Goal: Task Accomplishment & Management: Use online tool/utility

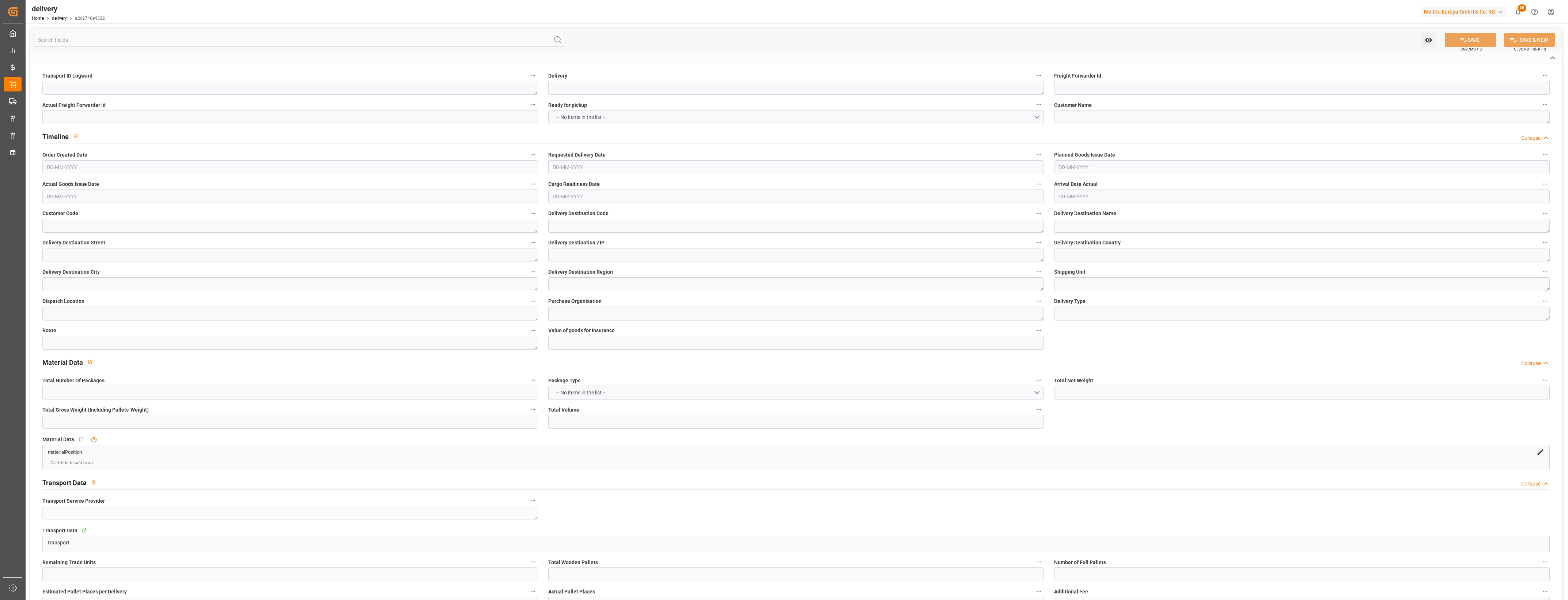
type textarea "b11fe56913a0"
type textarea "20375889"
type textarea "CASINO CORBAS"
type textarea "0000709987"
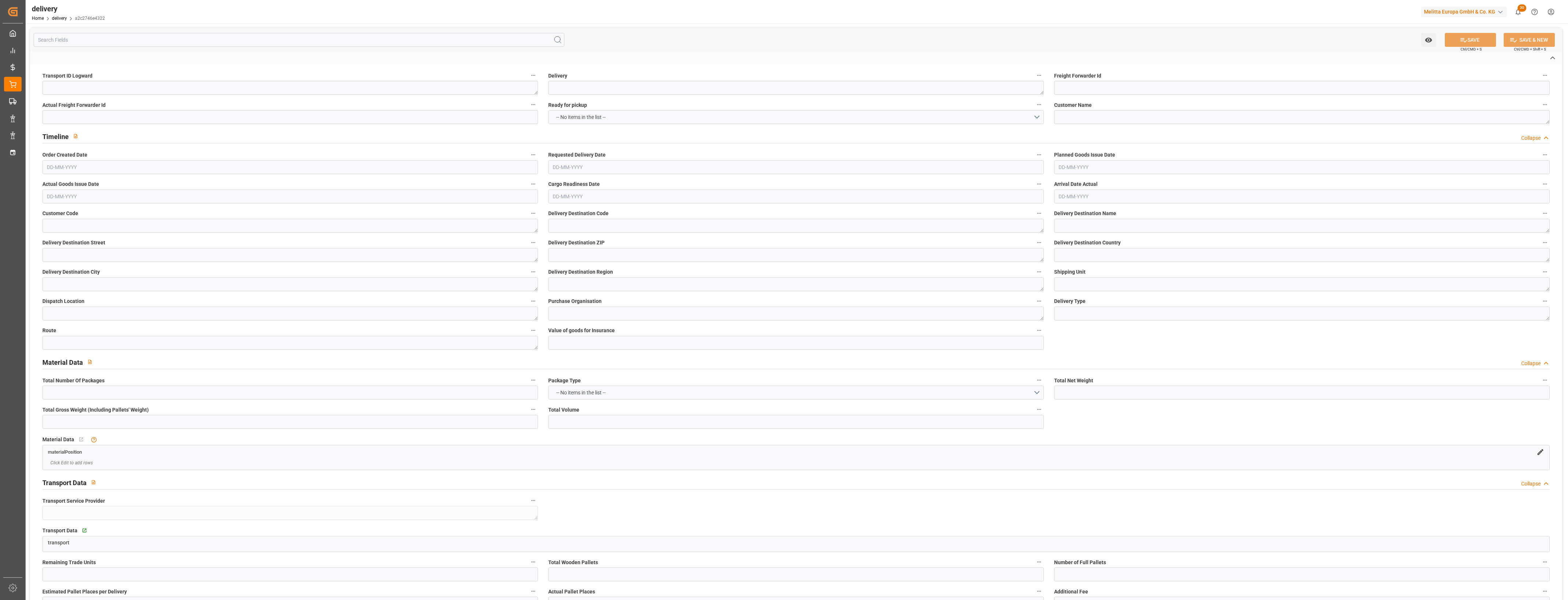
type textarea "CASINO CORBAS"
type textarea "BOULEVARD DES NATIONS"
type textarea "69960"
type textarea "FR"
type textarea "CORBAS"
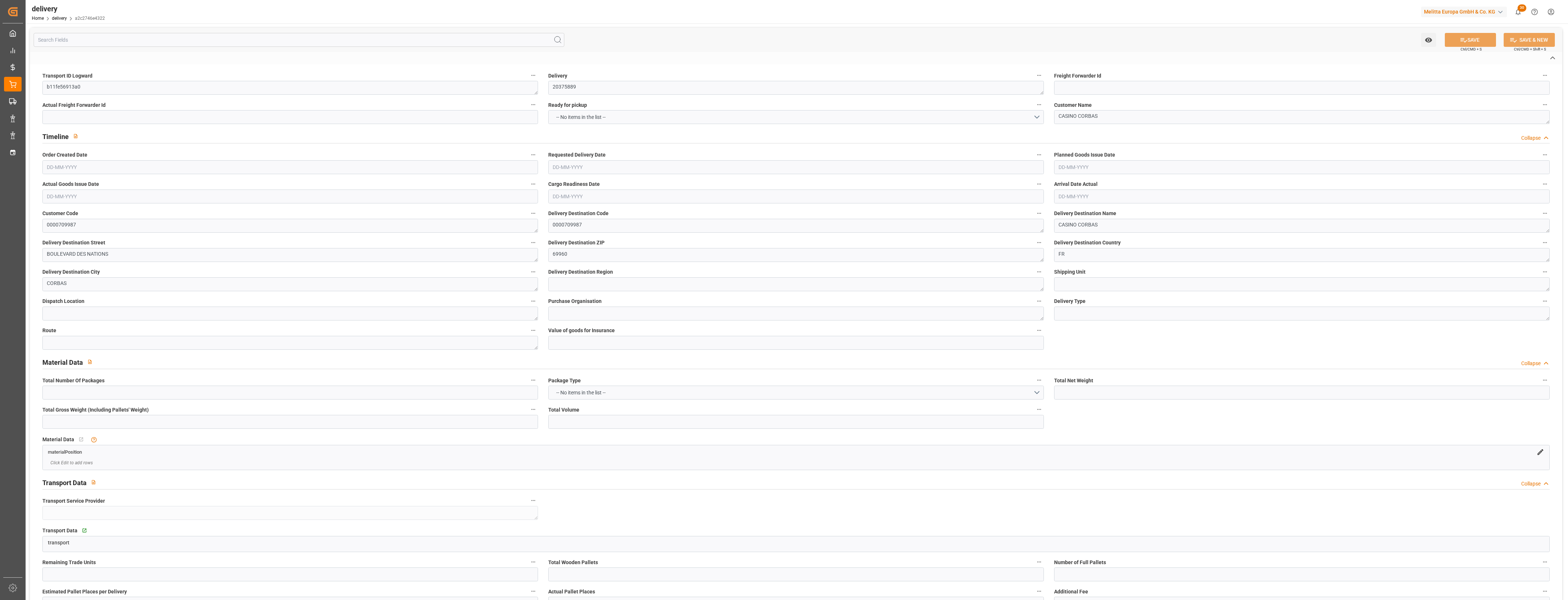
type textarea "69"
type textarea "0201"
type textarea "ZFLF"
type textarea "FR_02G"
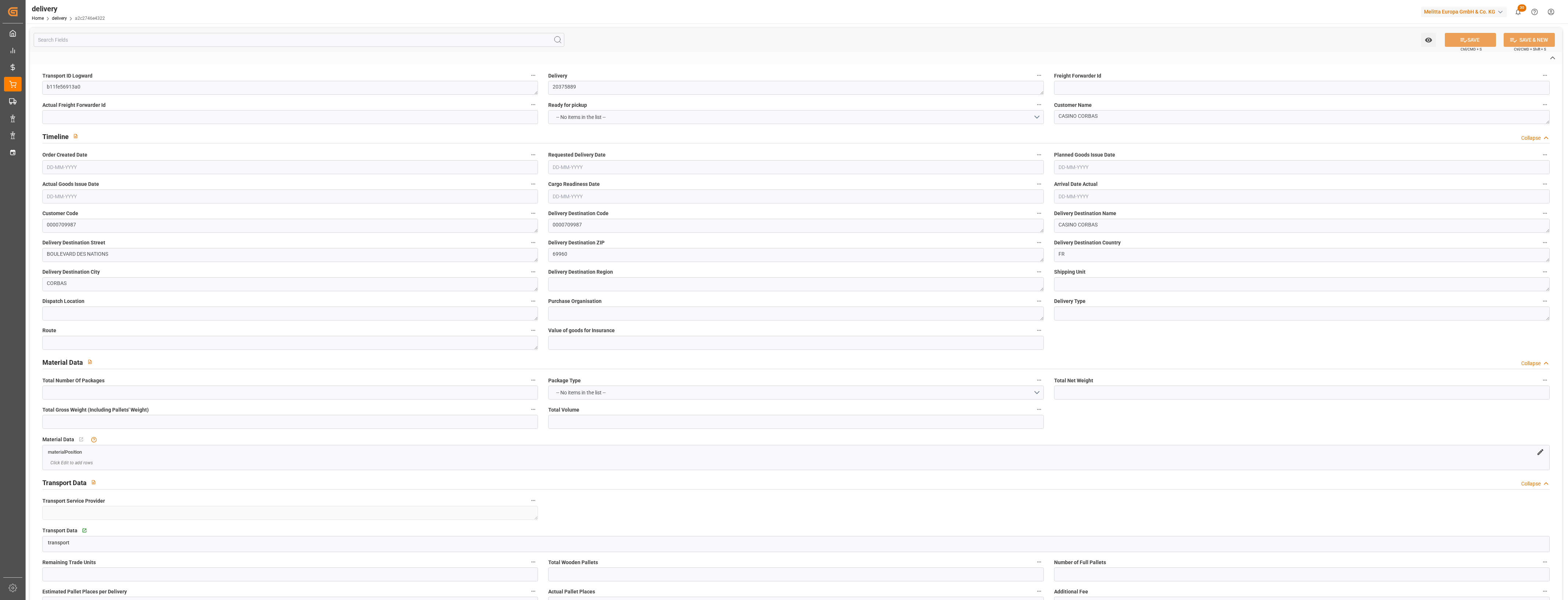
type textarea "GT Solutions"
type textarea "00001913139"
type textarea "prendre rdv sur portail Dock to Lead -"
type textarea "0201"
type textarea "b11fe56913a0 ~ Pallet(s) ~ [DATE] 00:00:00 ~ FR_02G ~ [DATE] 00:00:00~0000709987"
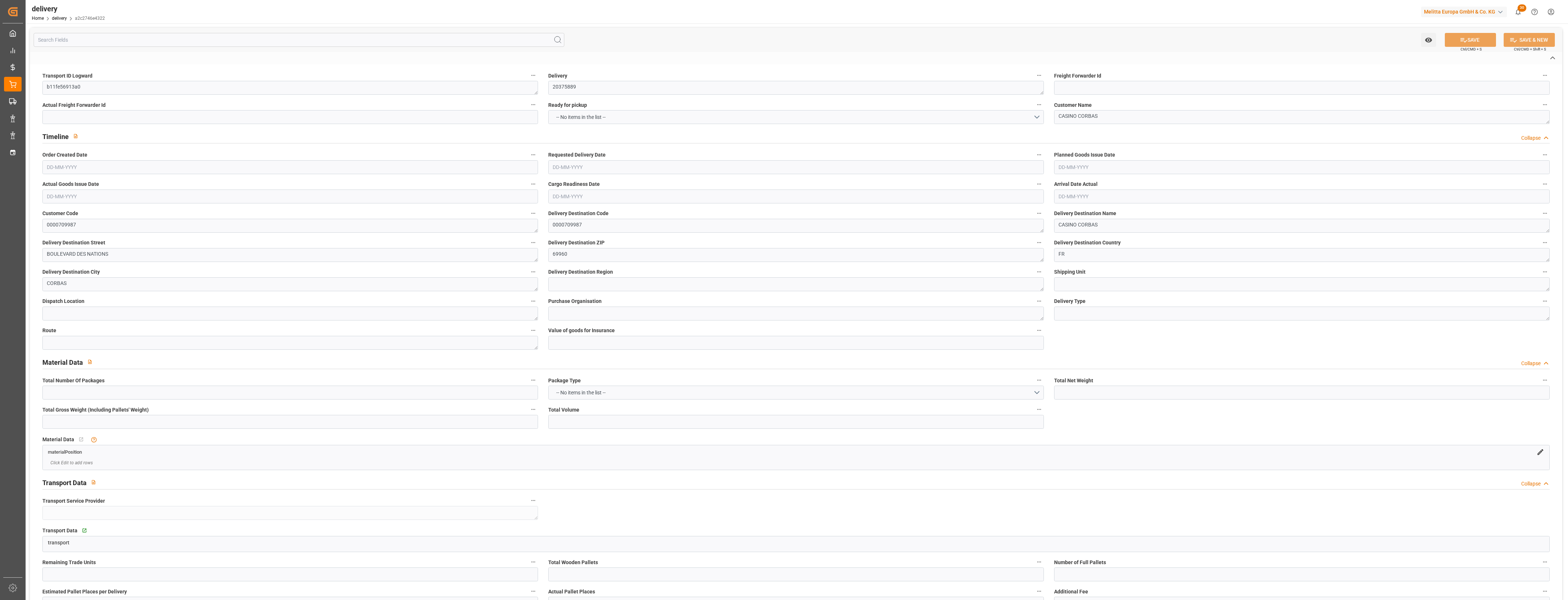
type input "EUR"
type textarea "Cofresco chez [PERSON_NAME][GEOGRAPHIC_DATA]"
type textarea "[STREET_ADDRESS]"
type textarea "Chézy sur Marne"
type textarea "02570"
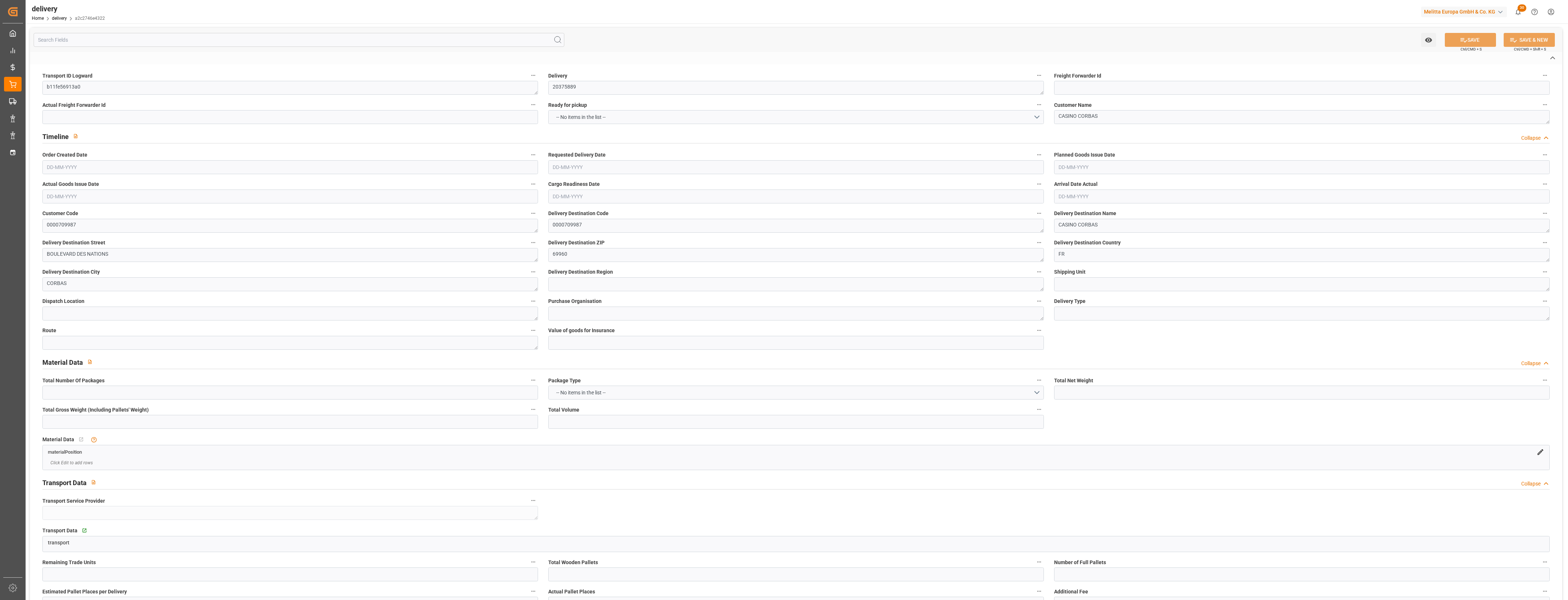
type textarea "FR"
type input "DAP"
type input "652.92"
type input "860.496"
type input "2495.2"
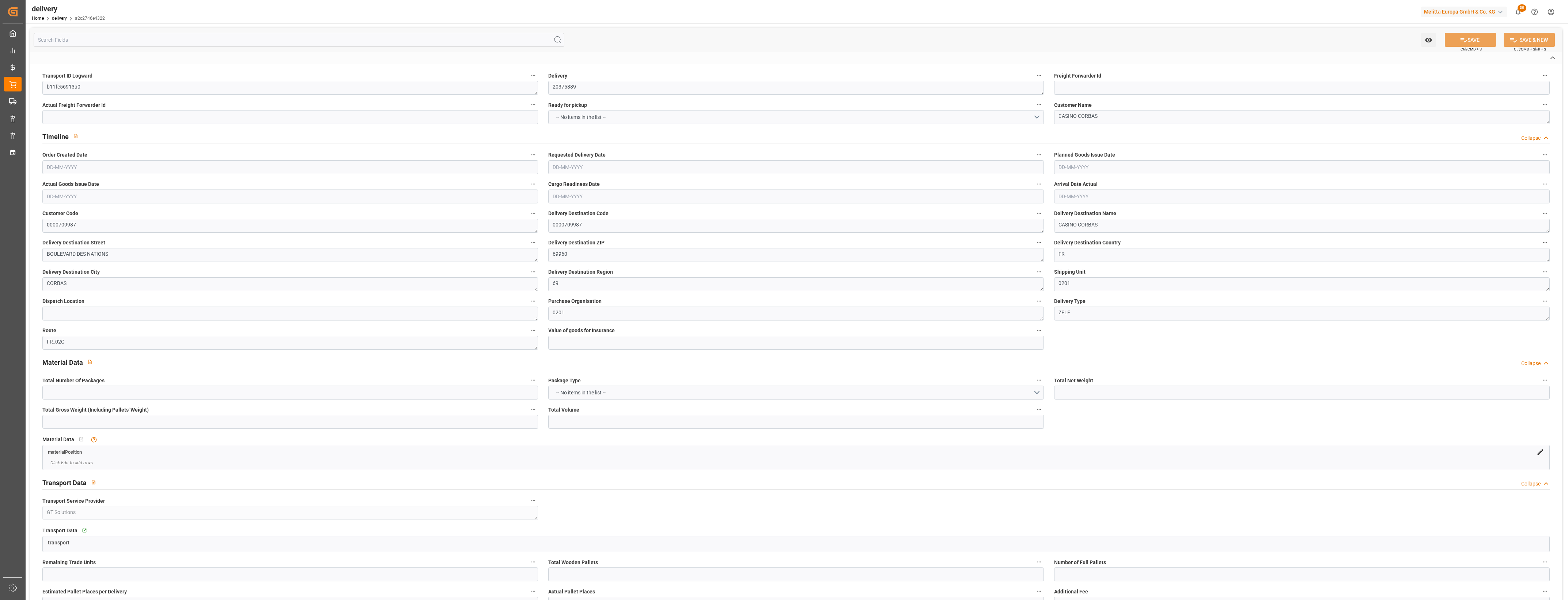
type input "52"
type input "3"
type input "2"
type input "3"
type input "0"
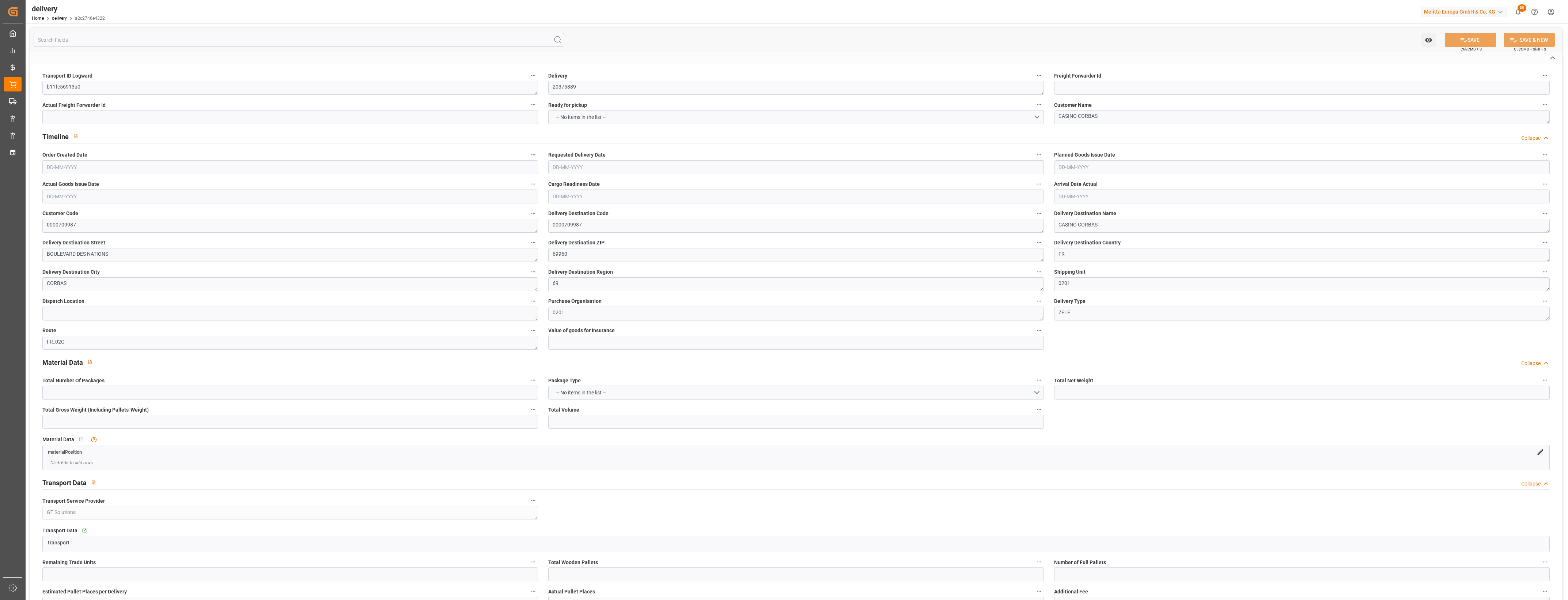
type input "0"
type input "-6.1479"
type input "151.8"
type input "145.6521"
type input "4.9"
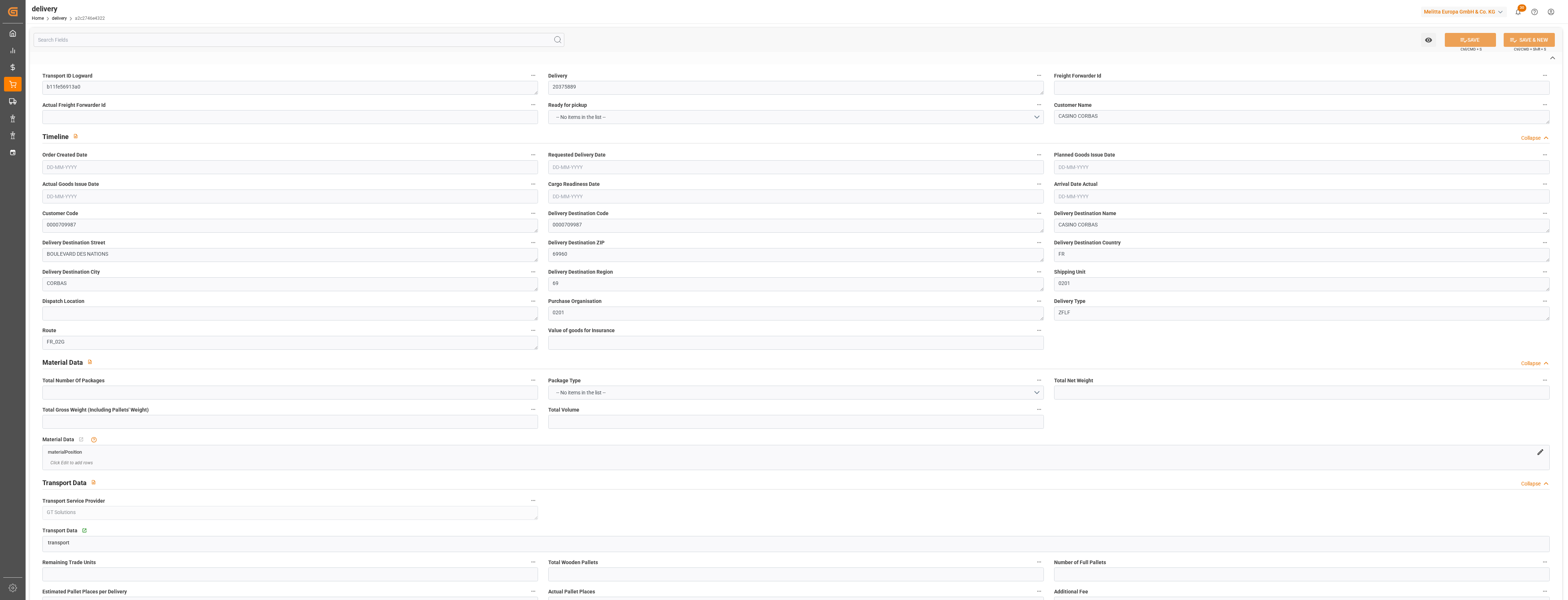
type input "18.72"
type input "1.5"
type input "1.3"
type input "0"
type input "4.5"
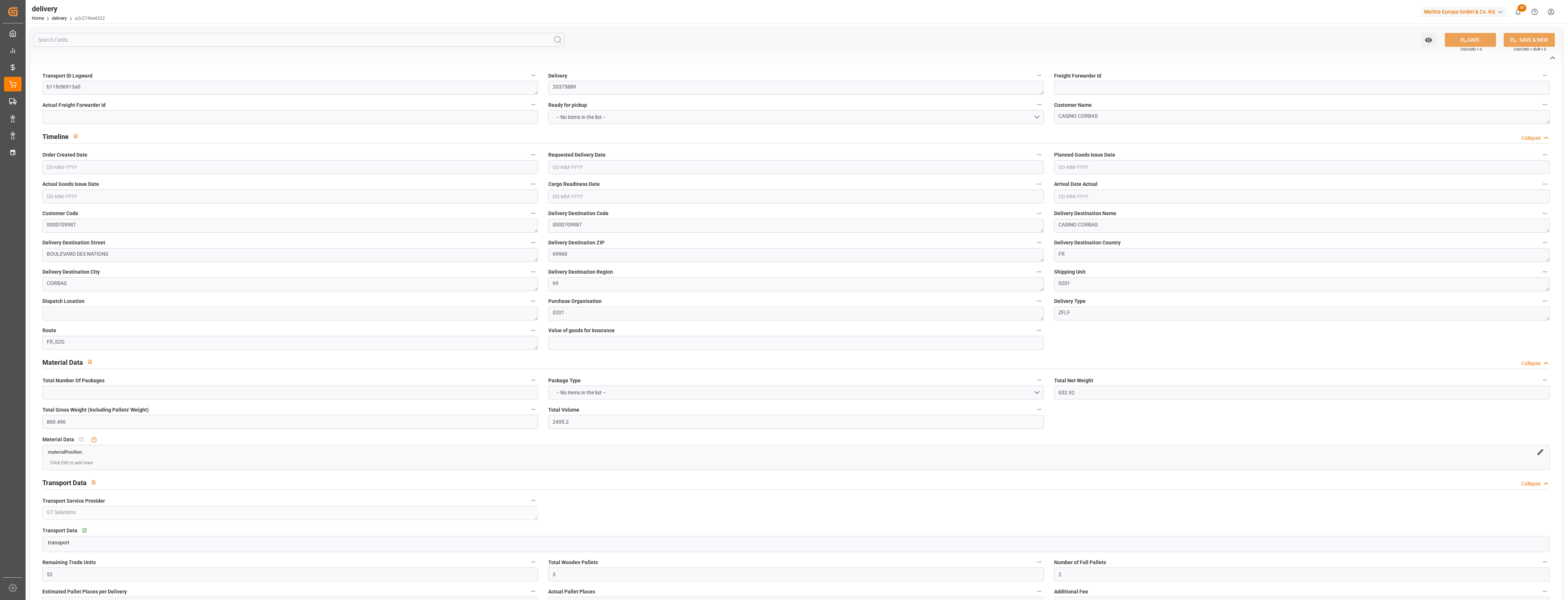
type input "757.08"
type input "101"
type input "3263.1406"
type input "0.2093"
type input "0"
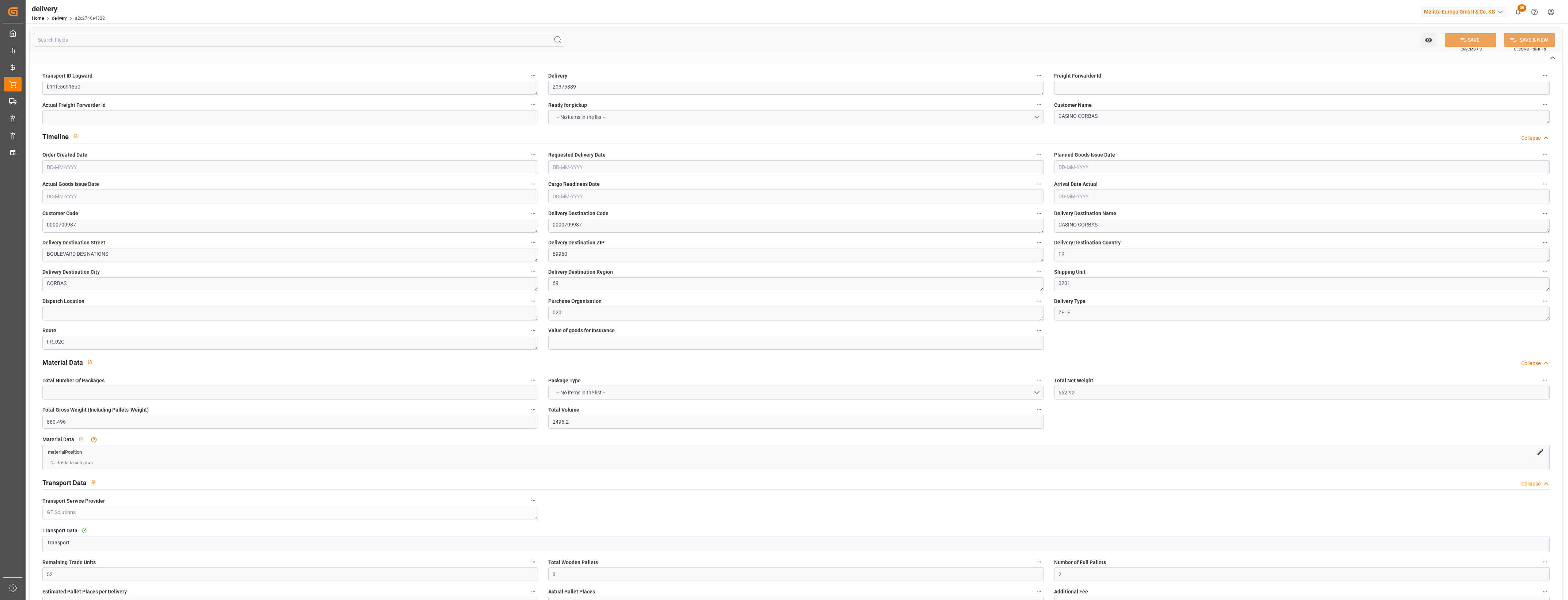
type input "[DATE]"
type input "[DATE] 11:02"
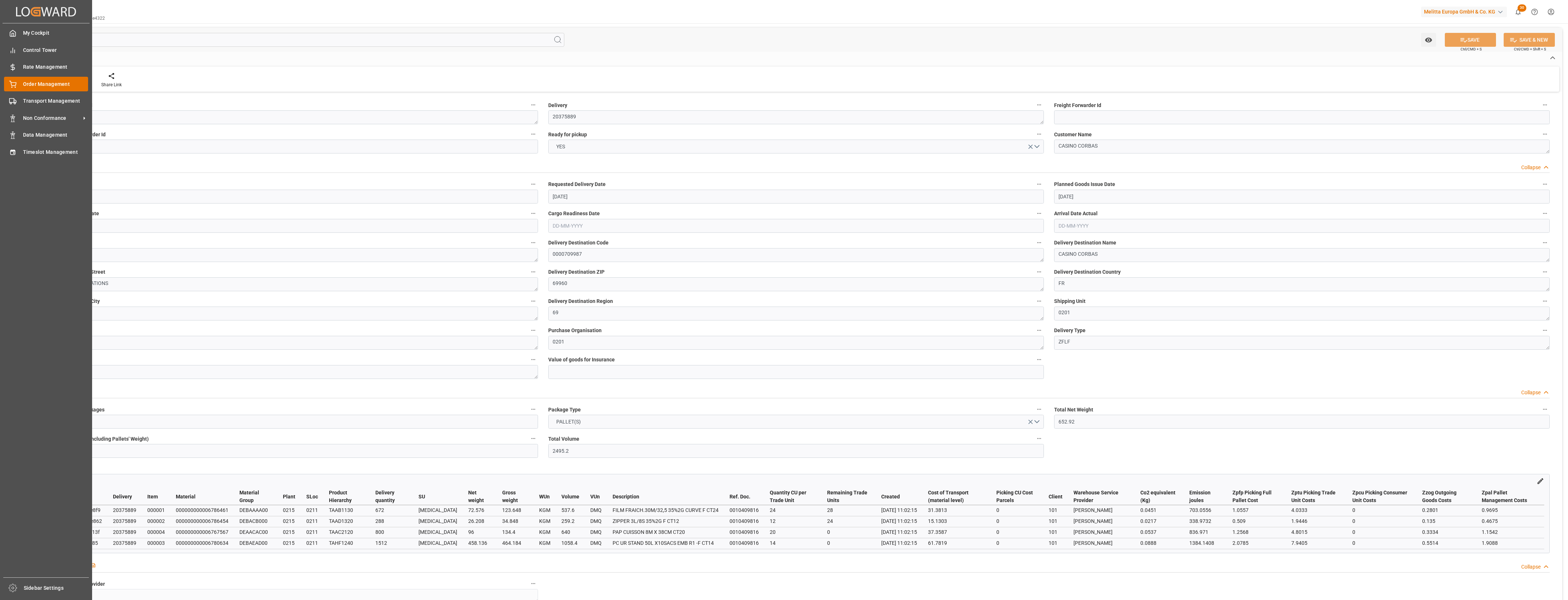
click at [23, 82] on span "Order Management" at bounding box center [55, 84] width 65 height 8
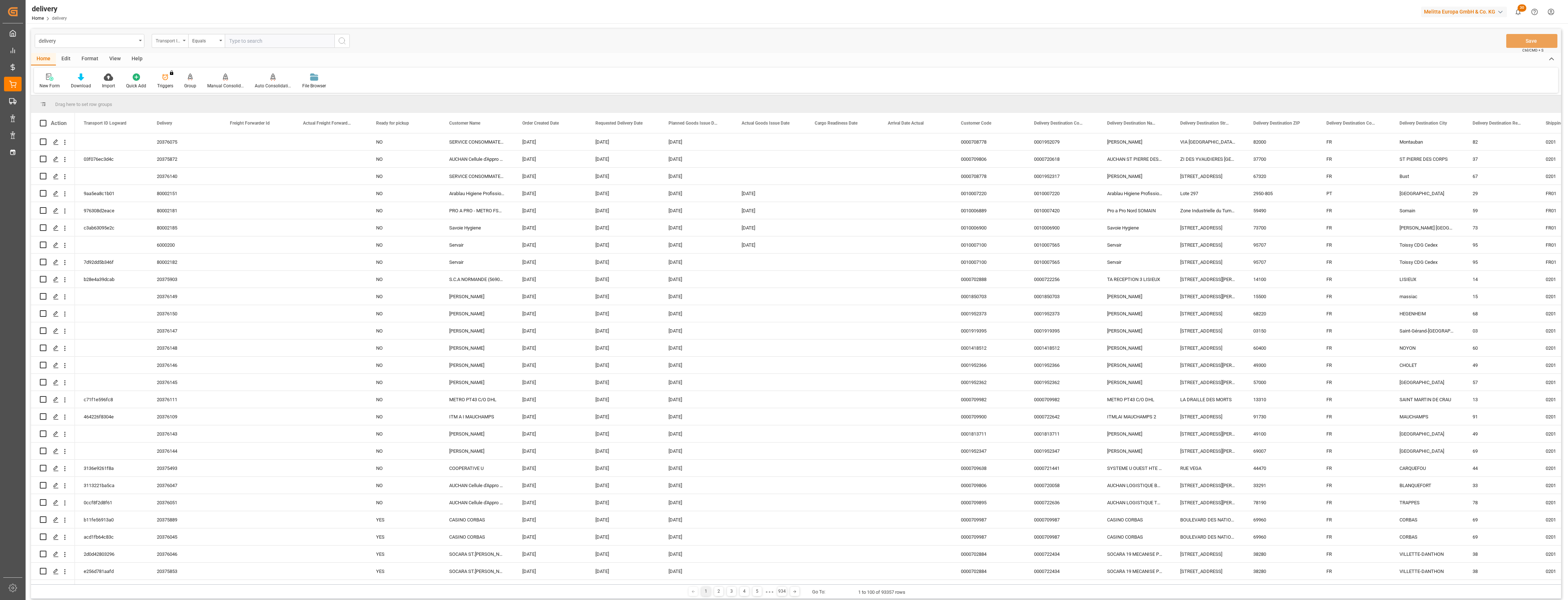
click at [185, 43] on div "Transport ID Logward" at bounding box center [170, 41] width 37 height 14
click at [178, 89] on div "Delivery" at bounding box center [206, 89] width 109 height 15
click at [245, 40] on input "text" at bounding box center [279, 41] width 110 height 14
paste input "20376111"
type input "20376111"
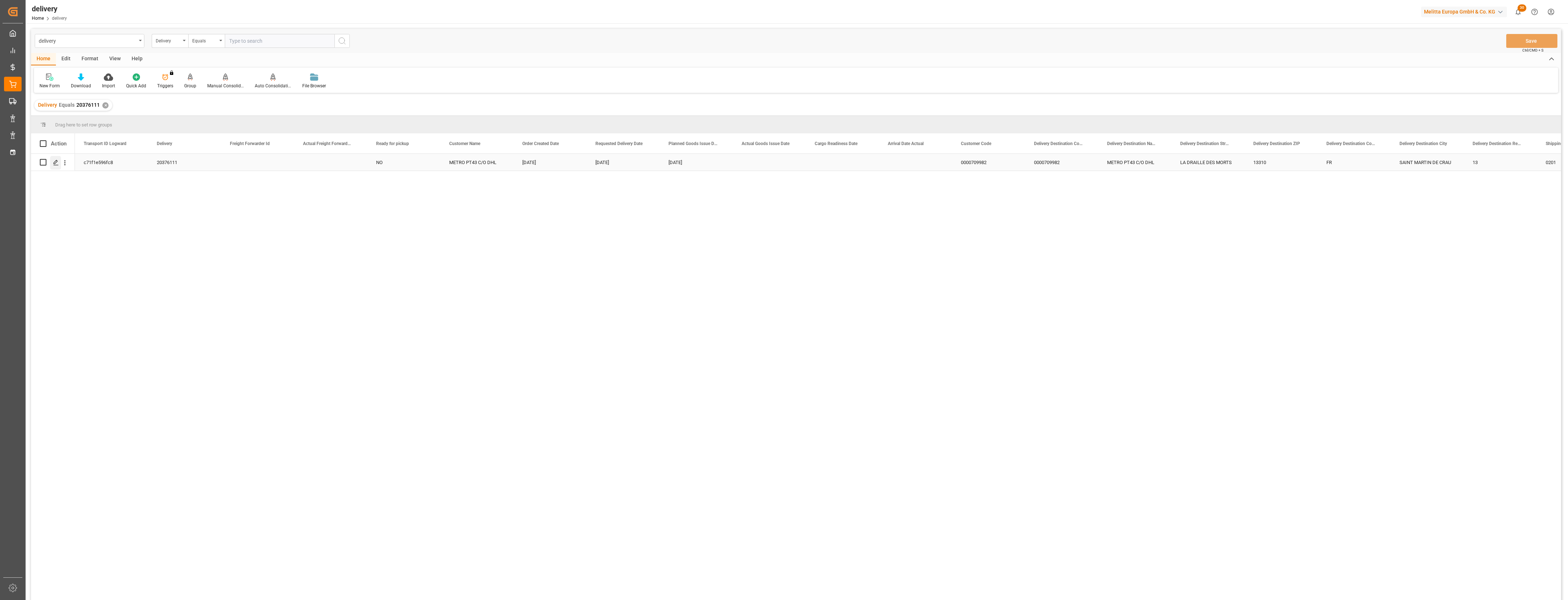
click at [54, 164] on icon "Press SPACE to select this row." at bounding box center [56, 162] width 6 height 6
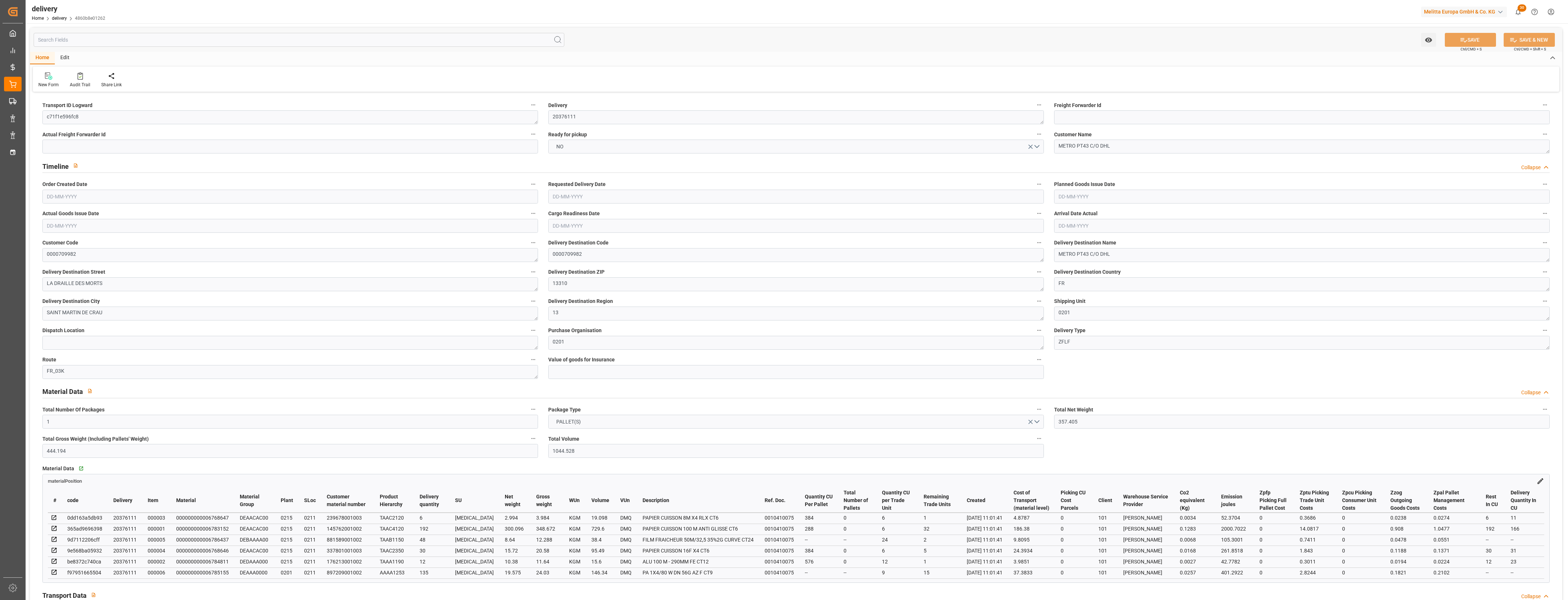
type input "[DATE]"
type input "[DATE] 11:00"
click at [244, 145] on input at bounding box center [290, 146] width 495 height 14
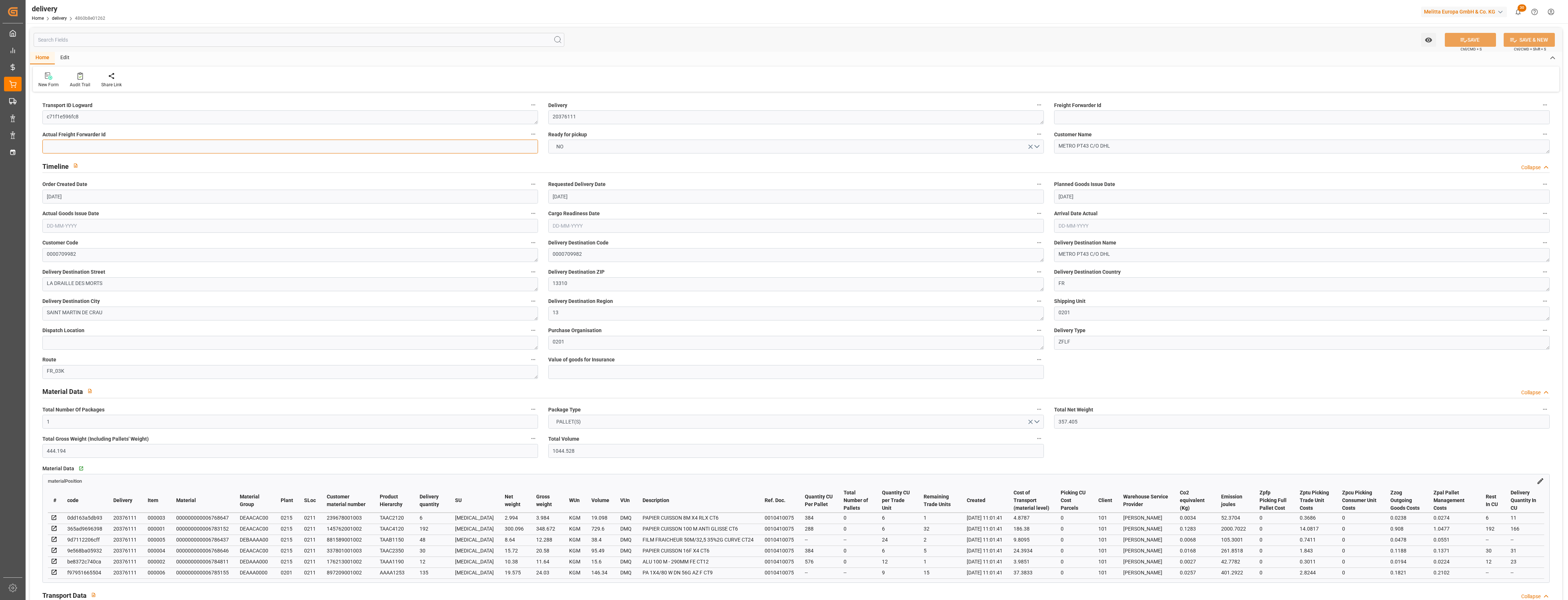
click at [245, 145] on input at bounding box center [290, 146] width 495 height 14
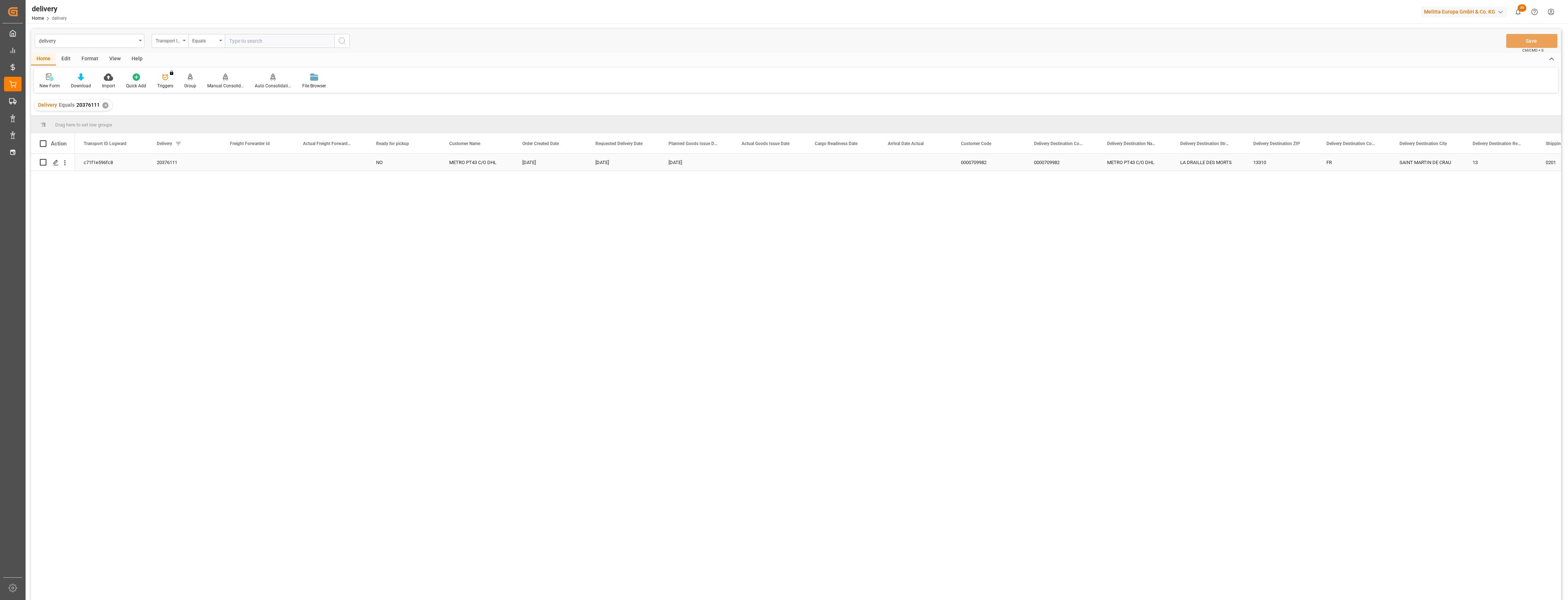
click at [41, 163] on input "Press Space to toggle row selection (unchecked)" at bounding box center [43, 162] width 7 height 7
checkbox input "true"
click at [219, 82] on div "Manual Consolidation" at bounding box center [225, 81] width 47 height 16
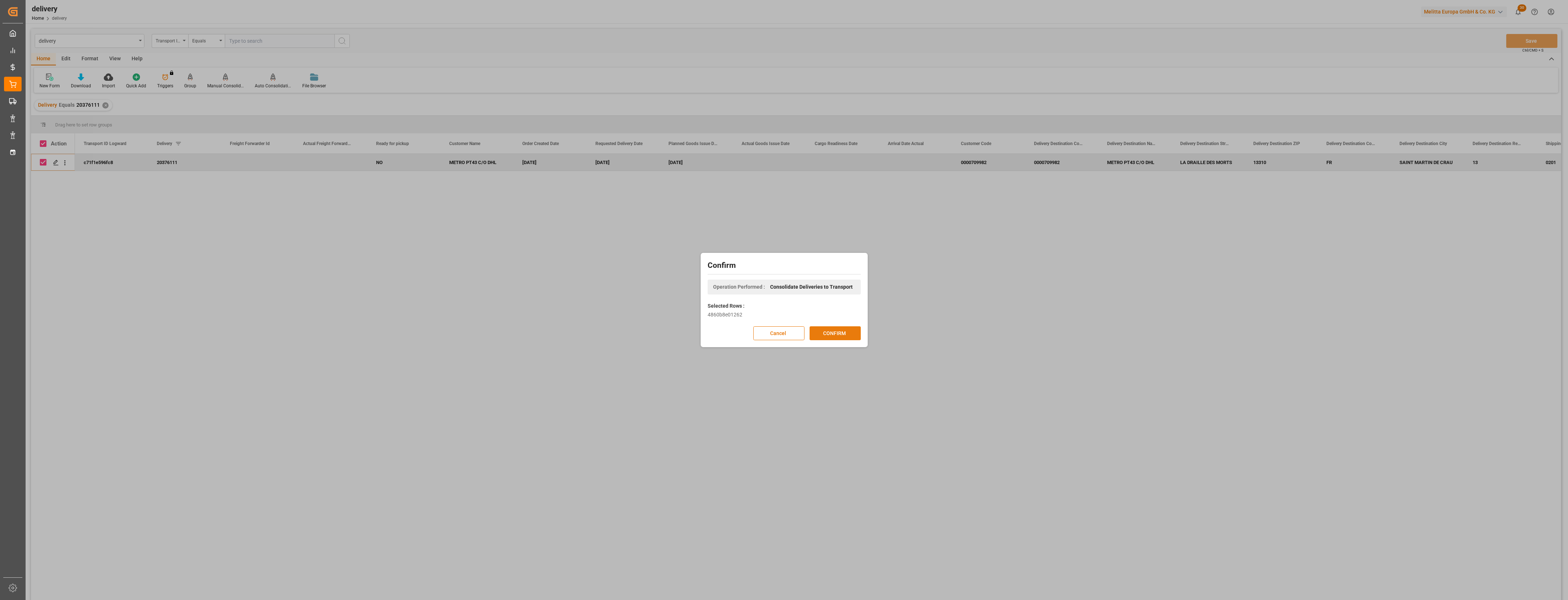
click at [843, 328] on button "CONFIRM" at bounding box center [835, 333] width 51 height 14
